Goal: Information Seeking & Learning: Learn about a topic

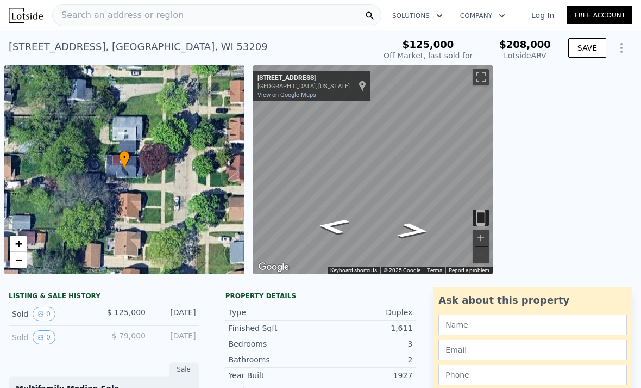
click at [282, 20] on div "Search an address or region" at bounding box center [216, 15] width 329 height 22
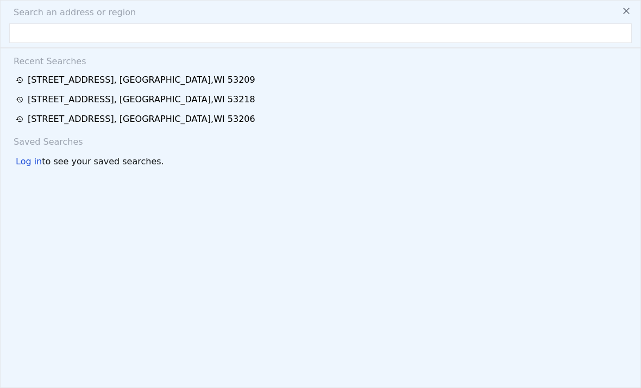
click at [185, 35] on input "text" at bounding box center [320, 33] width 623 height 20
type input "[STREET_ADDRESS]"
click at [270, 165] on div "Log in to see your saved searches." at bounding box center [320, 161] width 623 height 20
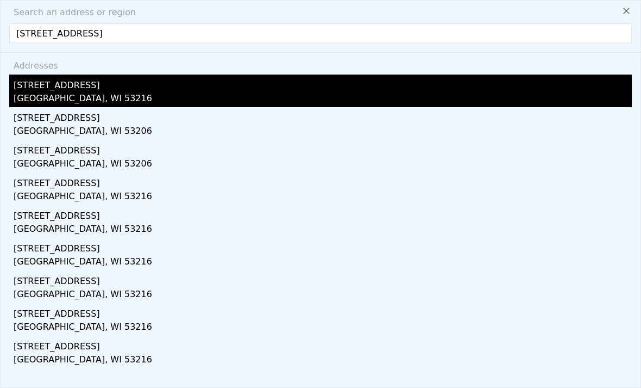
click at [180, 86] on div "[STREET_ADDRESS]" at bounding box center [323, 82] width 619 height 17
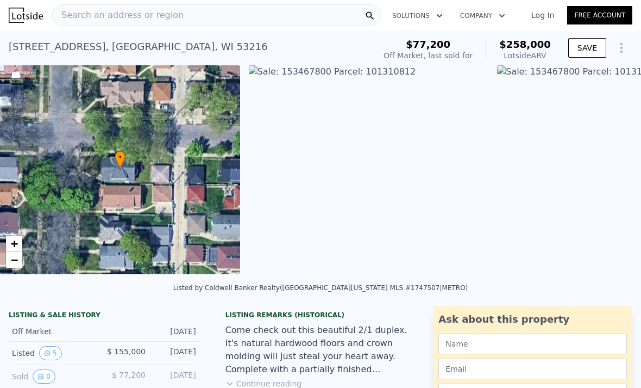
click at [287, 13] on div "Search an address or region" at bounding box center [216, 15] width 329 height 22
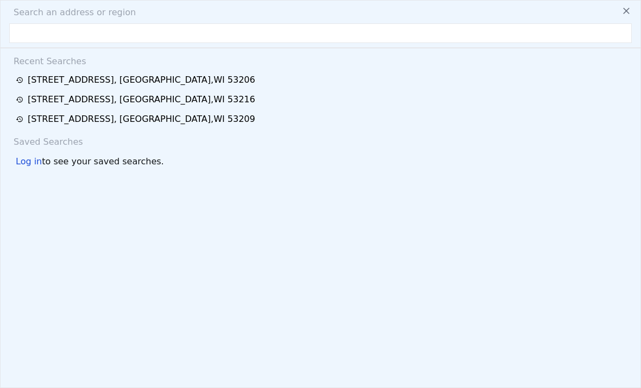
click at [265, 32] on input "text" at bounding box center [320, 33] width 623 height 20
type input "[STREET_ADDRESS]"
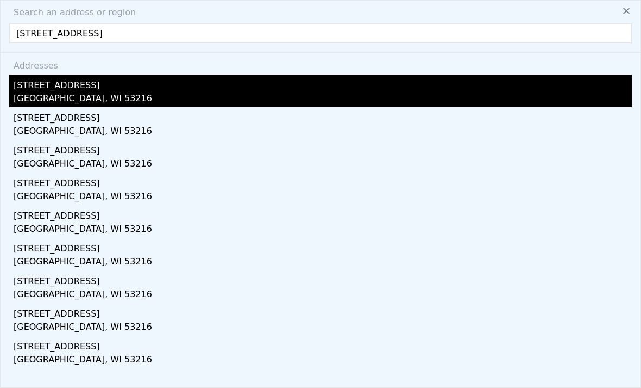
click at [362, 101] on div "[GEOGRAPHIC_DATA], WI 53216" at bounding box center [323, 99] width 619 height 15
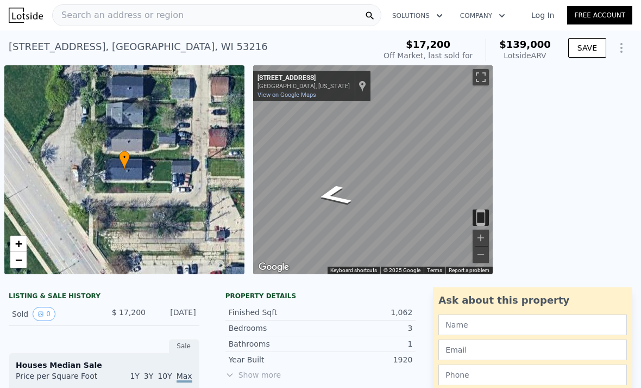
click at [248, 12] on div "Search an address or region" at bounding box center [216, 15] width 329 height 22
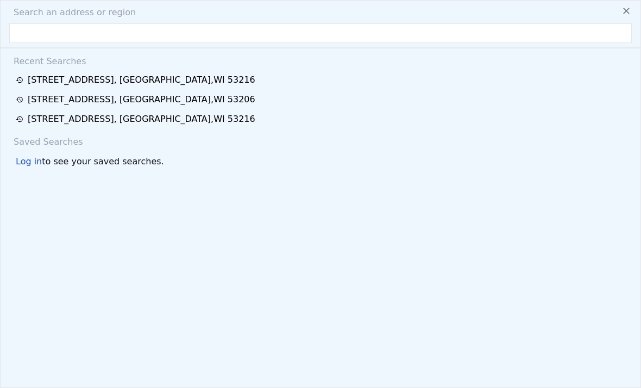
click at [138, 39] on input "text" at bounding box center [320, 33] width 623 height 20
type input "[STREET_ADDRESS]"
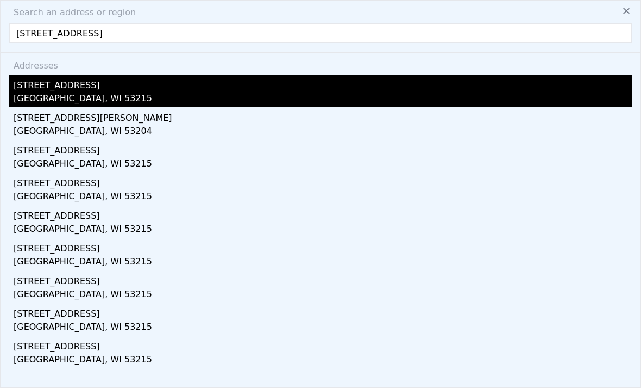
click at [95, 89] on div "[STREET_ADDRESS]" at bounding box center [323, 82] width 619 height 17
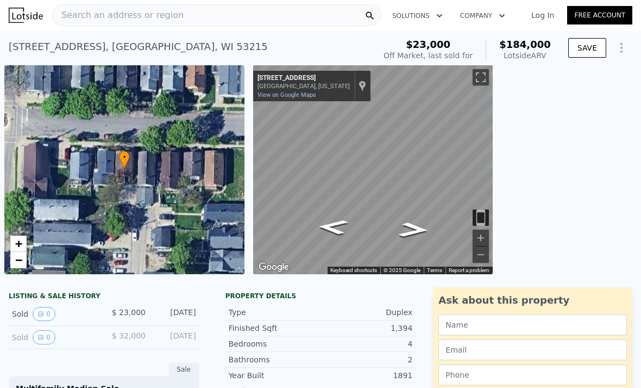
click at [302, 16] on div "Search an address or region" at bounding box center [216, 15] width 329 height 22
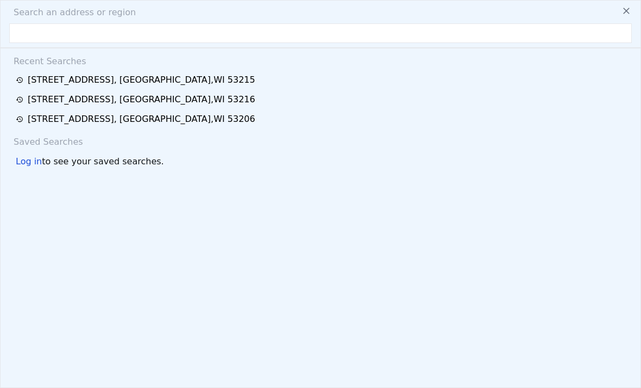
type input "[STREET_ADDRESS]"
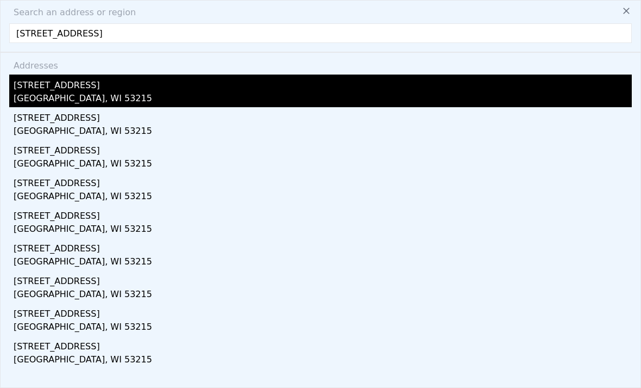
click at [114, 87] on div "[STREET_ADDRESS]" at bounding box center [323, 82] width 619 height 17
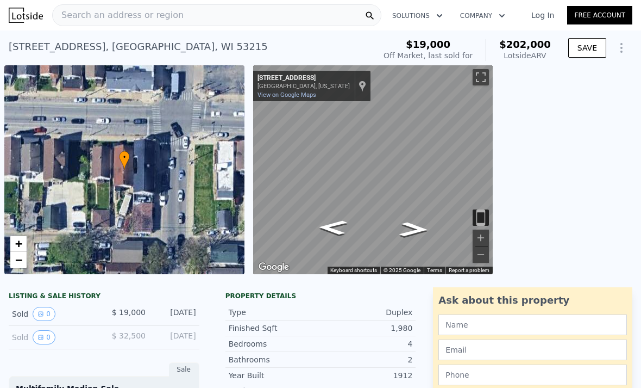
click at [298, 18] on div "Search an address or region" at bounding box center [216, 15] width 329 height 22
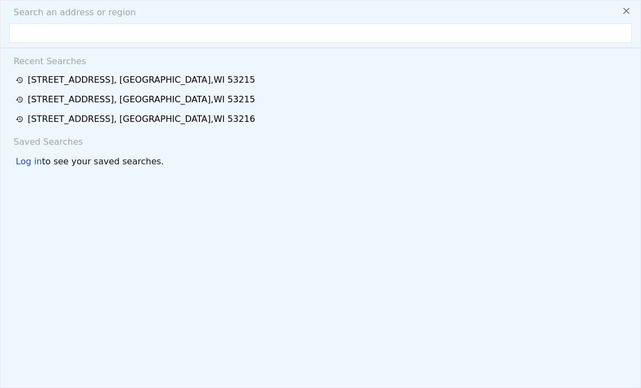
click at [217, 32] on input "text" at bounding box center [320, 33] width 623 height 20
type input "[STREET_ADDRESS]"
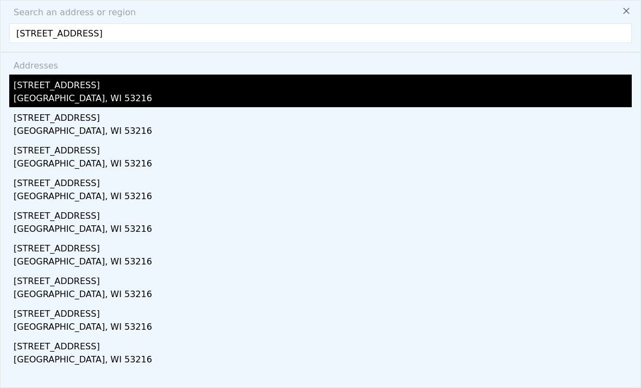
click at [216, 89] on div "[STREET_ADDRESS]" at bounding box center [323, 82] width 619 height 17
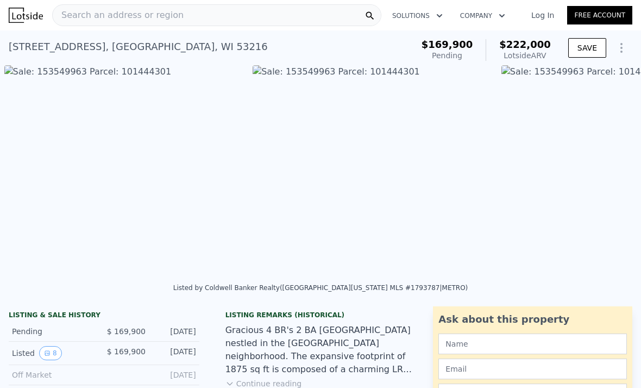
click at [260, 20] on div "Search an address or region" at bounding box center [216, 15] width 329 height 22
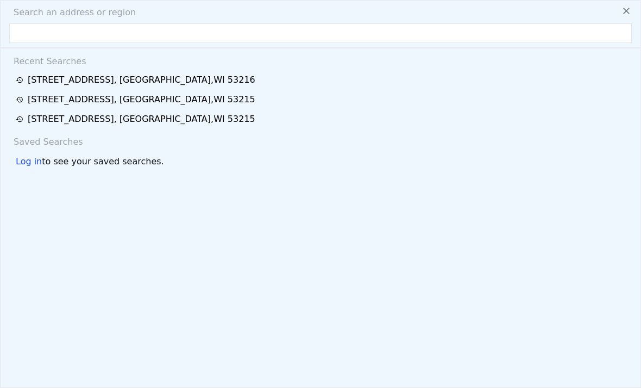
click at [237, 34] on input "text" at bounding box center [320, 33] width 623 height 20
click at [42, 30] on input "text" at bounding box center [320, 33] width 623 height 20
click at [48, 35] on input "text" at bounding box center [320, 33] width 623 height 20
click at [44, 38] on input "text" at bounding box center [320, 33] width 623 height 20
type input "[STREET_ADDRESS][US_STATE]"
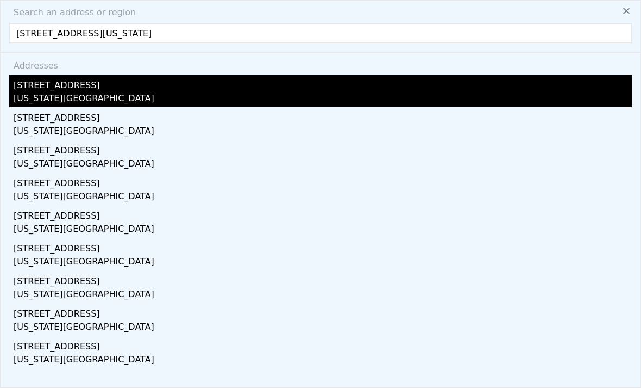
click at [216, 100] on div "[US_STATE][GEOGRAPHIC_DATA]" at bounding box center [323, 99] width 619 height 15
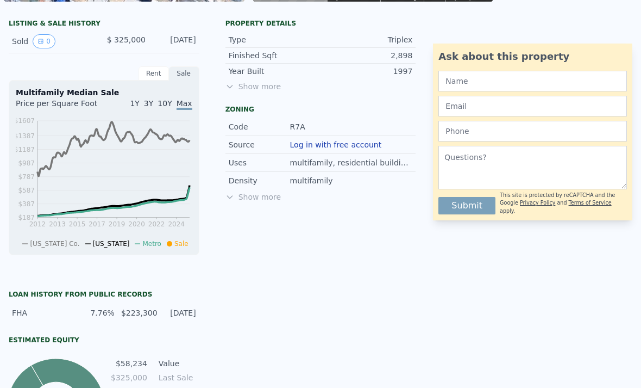
scroll to position [264, 0]
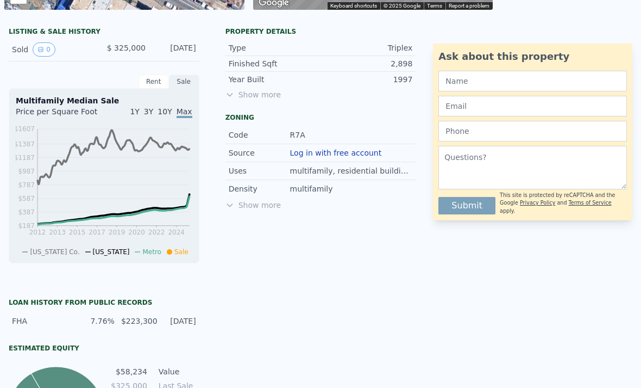
click at [151, 88] on div "Rent" at bounding box center [154, 81] width 30 height 14
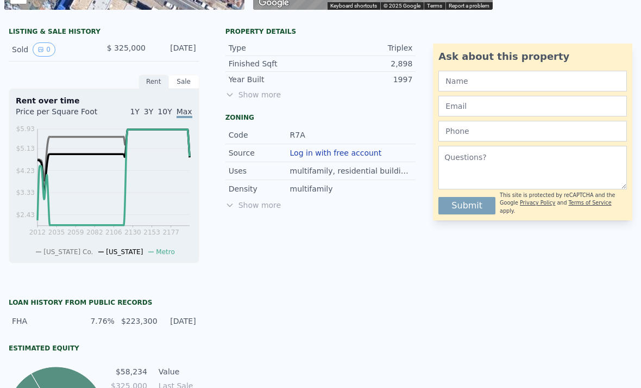
click at [158, 80] on div "Rent" at bounding box center [154, 81] width 30 height 14
click at [184, 79] on div "Sale" at bounding box center [184, 81] width 30 height 14
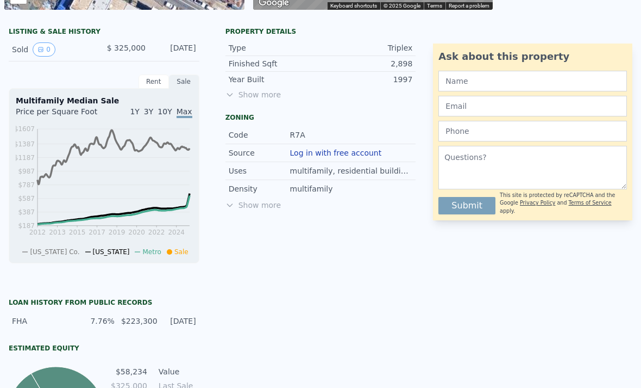
click at [137, 109] on span "1Y" at bounding box center [134, 111] width 9 height 9
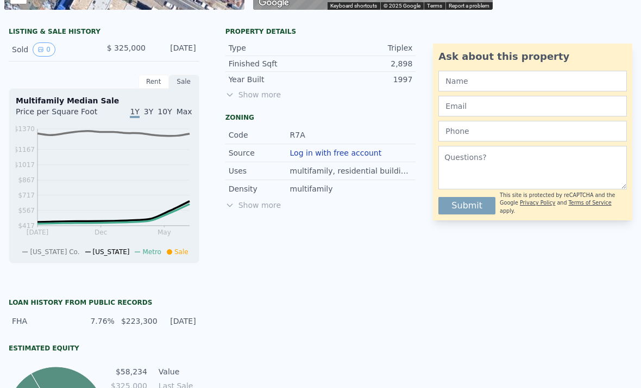
click at [143, 88] on div "Rent" at bounding box center [154, 81] width 30 height 14
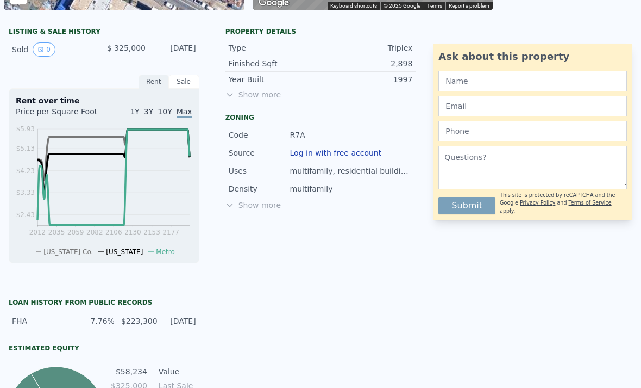
click at [135, 115] on span "1Y" at bounding box center [134, 111] width 9 height 9
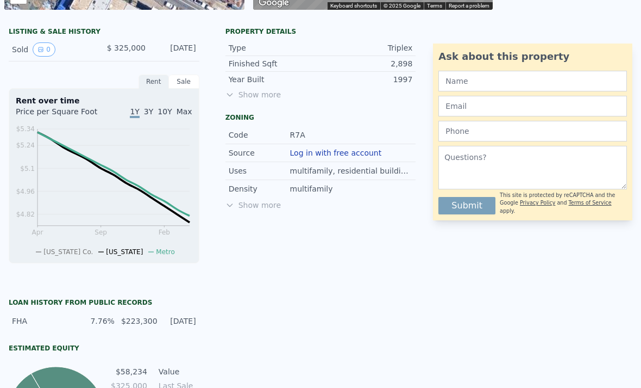
click at [188, 81] on div "Sale" at bounding box center [184, 81] width 30 height 14
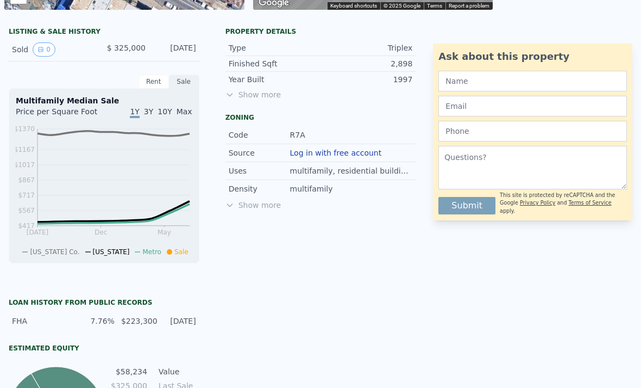
click at [185, 110] on span "Max" at bounding box center [185, 111] width 16 height 9
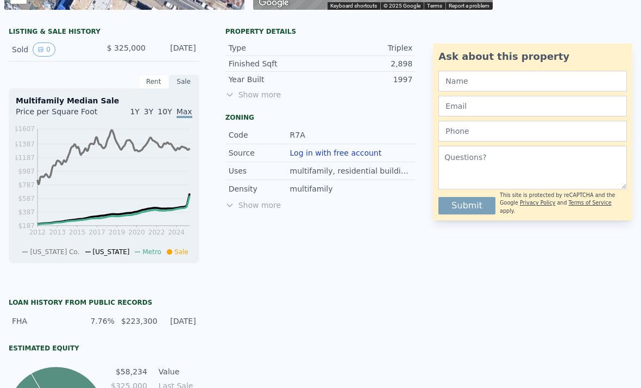
click at [139, 107] on span "1Y" at bounding box center [134, 111] width 9 height 9
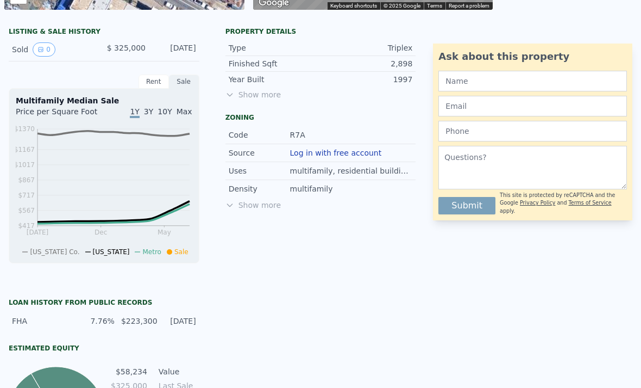
click at [153, 115] on span "3Y" at bounding box center [148, 111] width 9 height 9
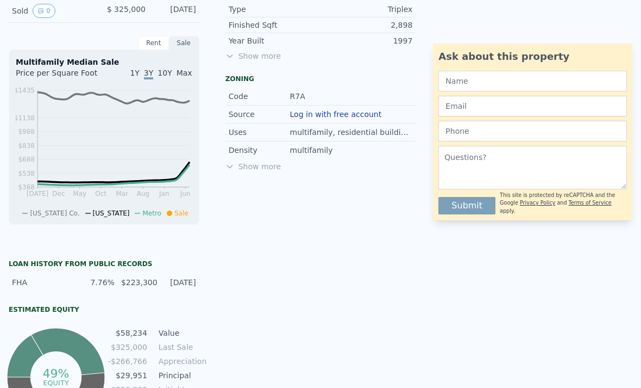
click at [250, 168] on div "Show more" at bounding box center [321, 166] width 191 height 11
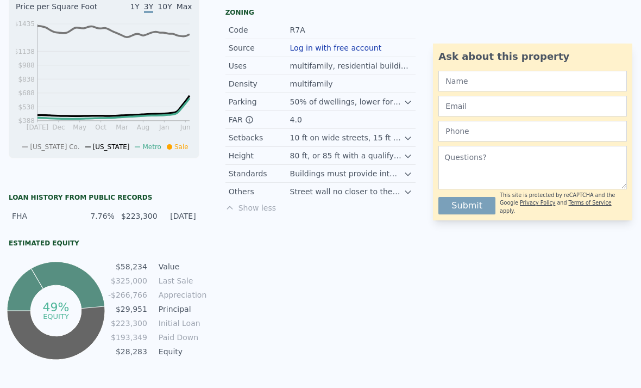
scroll to position [377, 0]
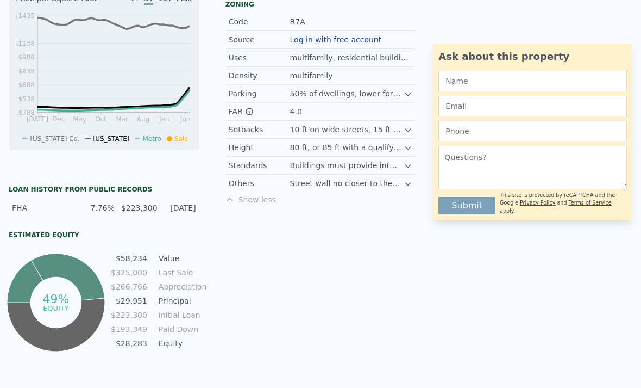
click at [407, 93] on icon at bounding box center [408, 94] width 9 height 9
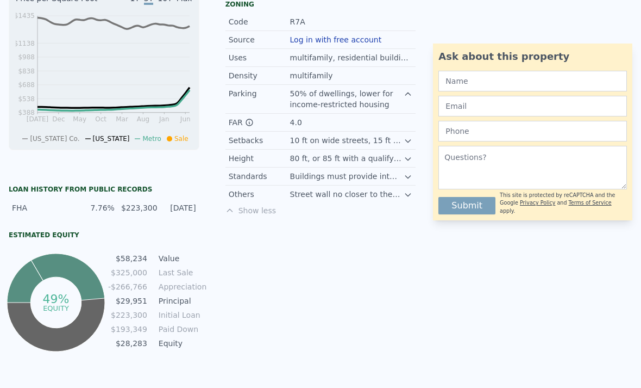
click at [412, 86] on div "Parking 50% of dwellings, lower for income-restricted housing" at bounding box center [321, 99] width 191 height 29
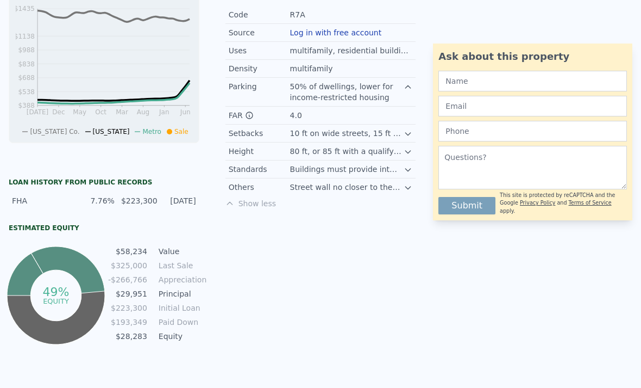
click at [402, 137] on div "10 ft on wide streets, 15 ft on narrow streets" at bounding box center [347, 133] width 114 height 11
click at [404, 135] on icon at bounding box center [408, 133] width 9 height 9
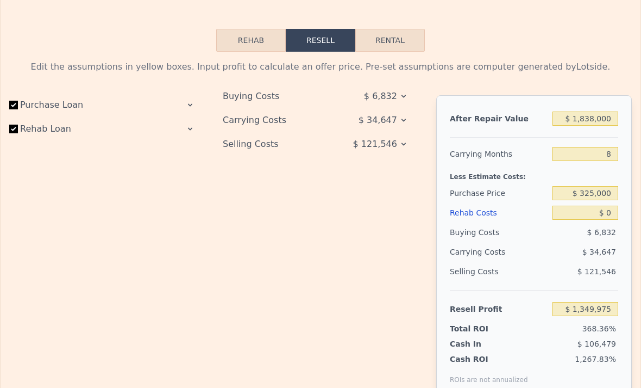
scroll to position [1549, 0]
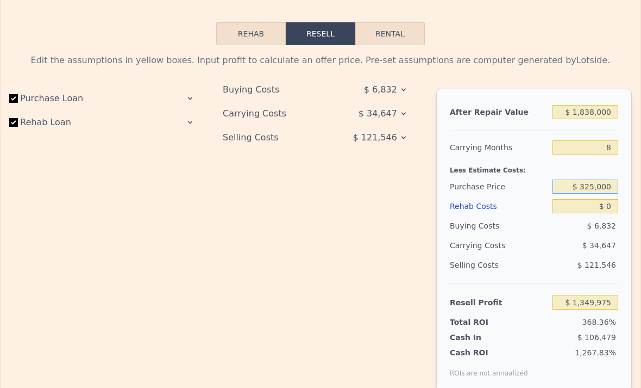
click at [599, 187] on input "$ 325,000" at bounding box center [586, 186] width 66 height 14
type input "$ 3"
type input "$ 450,000"
click at [593, 212] on input "$ 0" at bounding box center [586, 206] width 66 height 14
type input "$ 1,214,558"
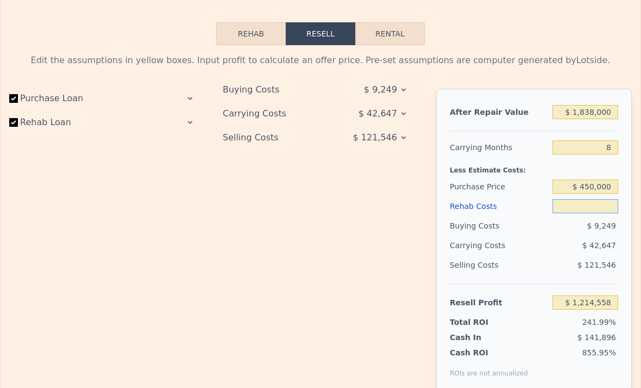
type input "$ 2"
type input "$ 1,214,556"
type input "$ 20"
type input "$ 1,214,538"
type input "$ 200"
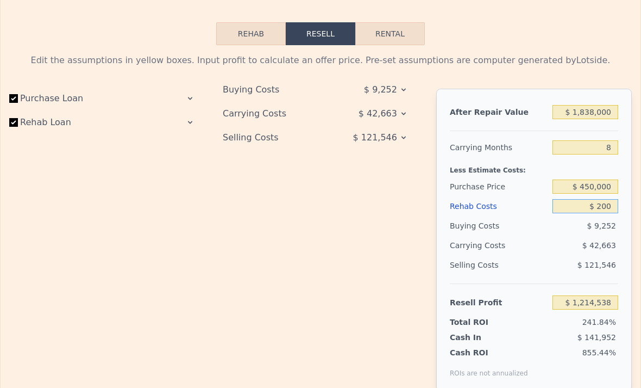
type input "$ 1,214,339"
type input "$ 2,000"
type input "$ 1,212,398"
type input "$ 20,000"
type input "$ 1,192,958"
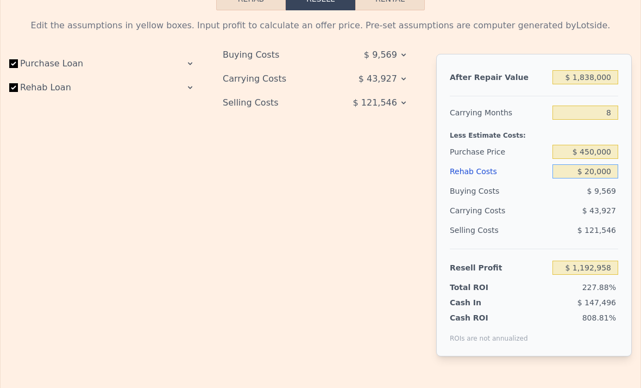
scroll to position [1569, 0]
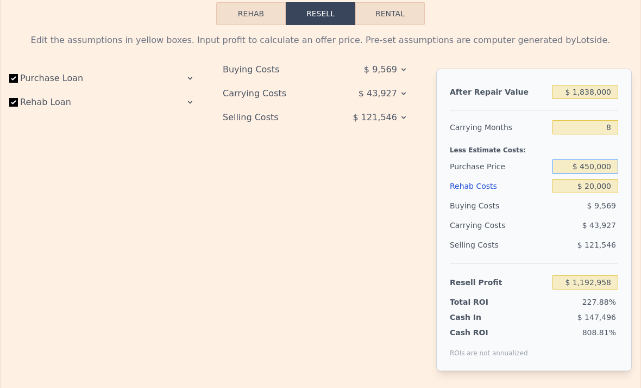
click at [591, 162] on input "$ 450,000" at bounding box center [586, 166] width 66 height 14
type input "$ 450,000"
type input "$ 0"
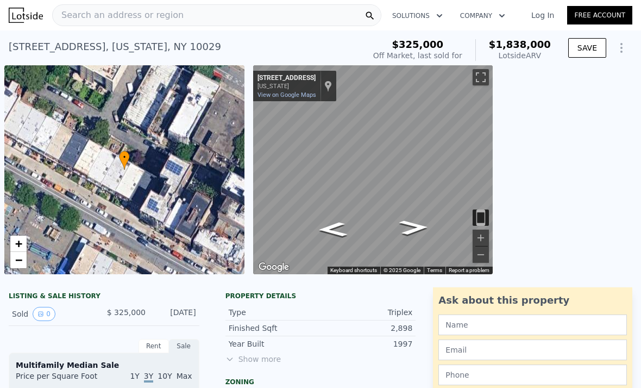
scroll to position [0, 0]
click at [283, 20] on div "Search an address or region" at bounding box center [216, 15] width 329 height 22
type input "$ 1,214,558"
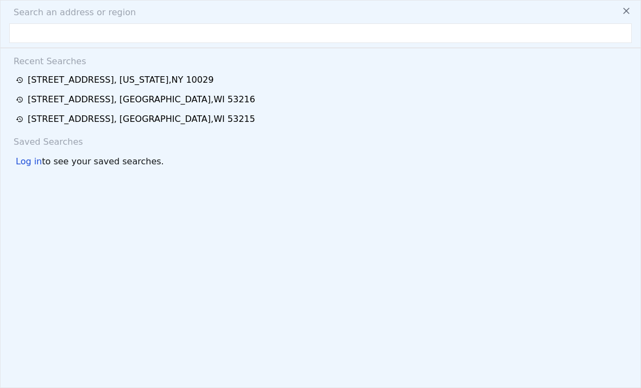
click at [162, 30] on input "text" at bounding box center [320, 33] width 623 height 20
type input "[STREET_ADDRESS]"
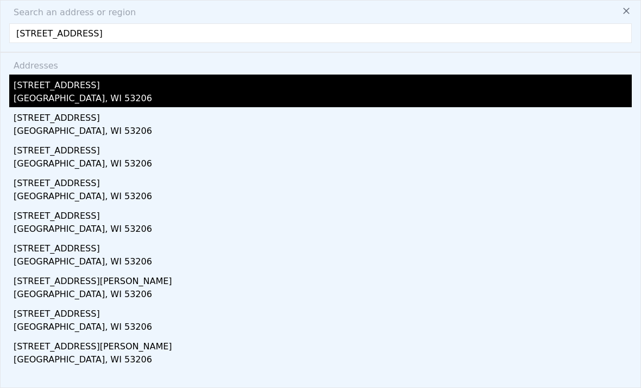
click at [412, 79] on div "[STREET_ADDRESS]" at bounding box center [323, 82] width 619 height 17
